Goal: Navigation & Orientation: Find specific page/section

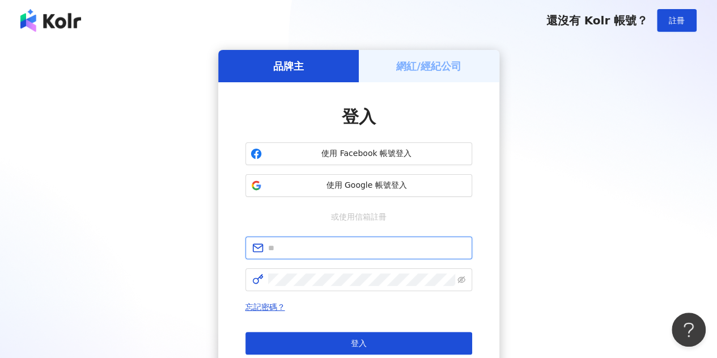
click at [385, 250] on input "text" at bounding box center [366, 247] width 197 height 12
type input "*"
type input "**********"
click button "登入" at bounding box center [358, 343] width 227 height 23
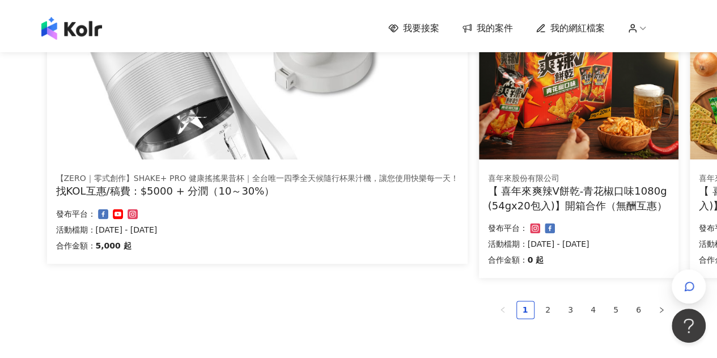
scroll to position [736, 0]
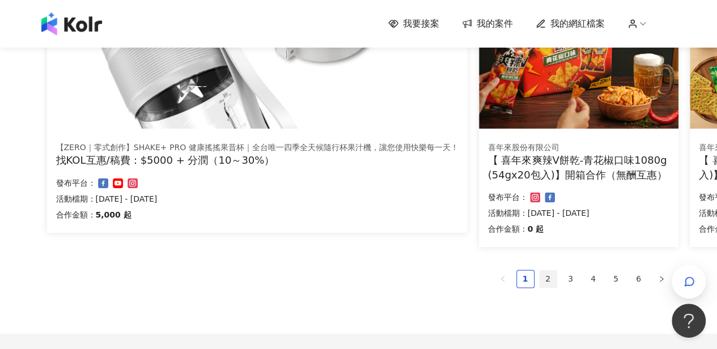
click at [551, 278] on link "2" at bounding box center [548, 278] width 17 height 17
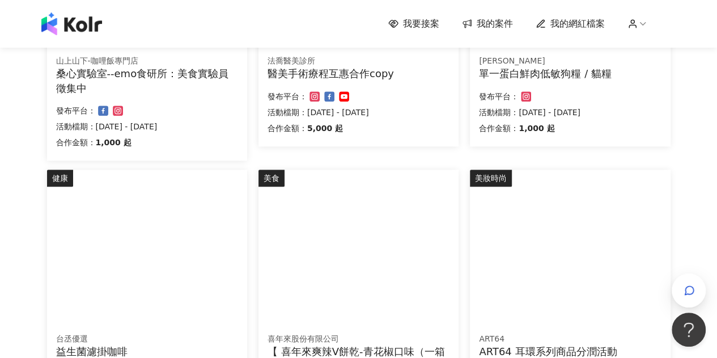
scroll to position [679, 0]
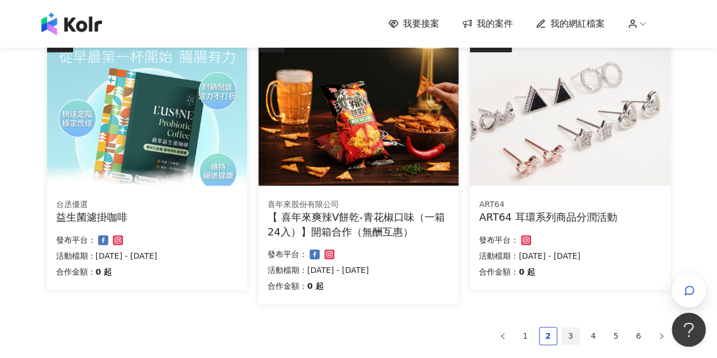
click at [566, 334] on link "3" at bounding box center [570, 335] width 17 height 17
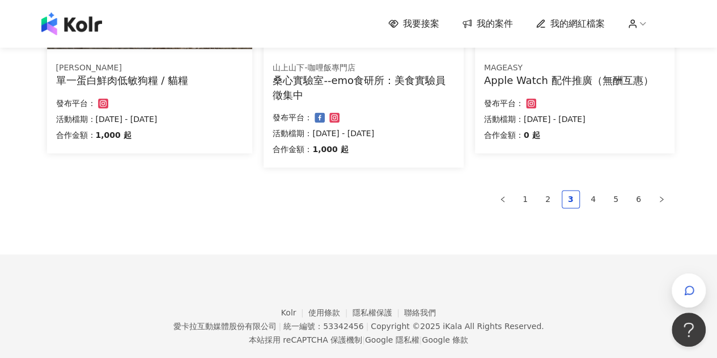
scroll to position [837, 0]
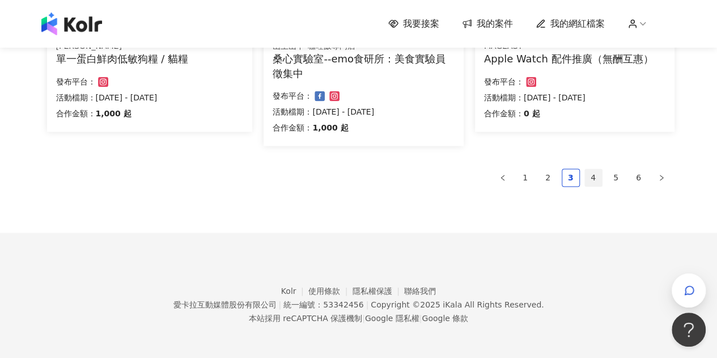
click at [592, 174] on link "4" at bounding box center [593, 177] width 17 height 17
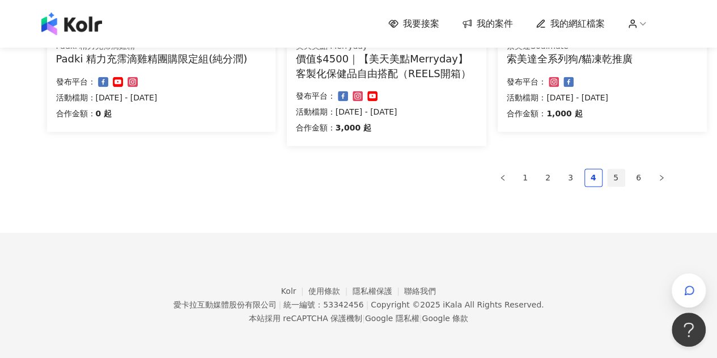
click at [613, 182] on link "5" at bounding box center [616, 177] width 17 height 17
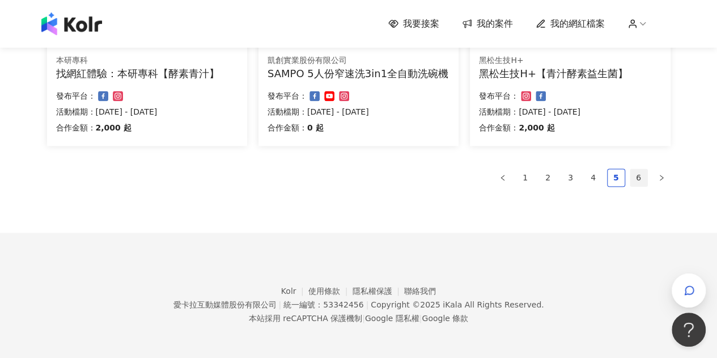
click at [635, 176] on link "6" at bounding box center [638, 177] width 17 height 17
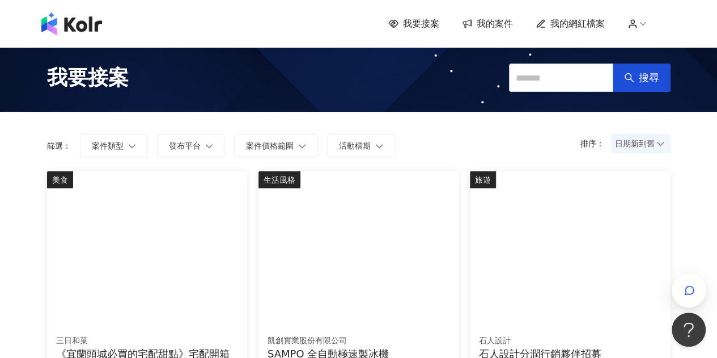
scroll to position [0, 0]
